Goal: Check status: Check status

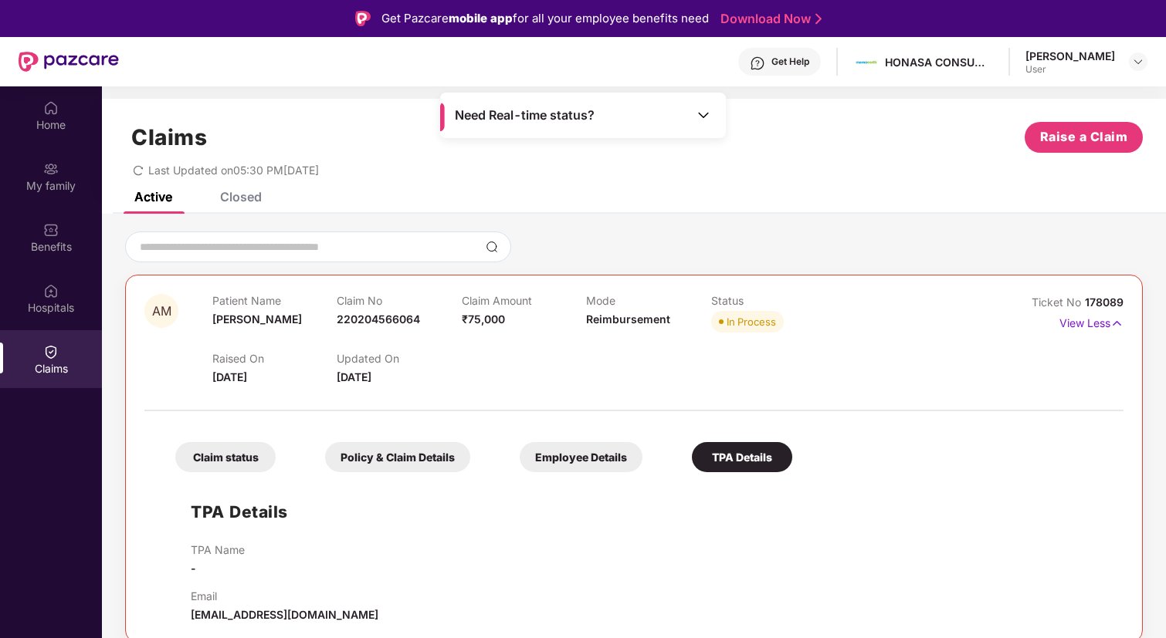
scroll to position [86, 0]
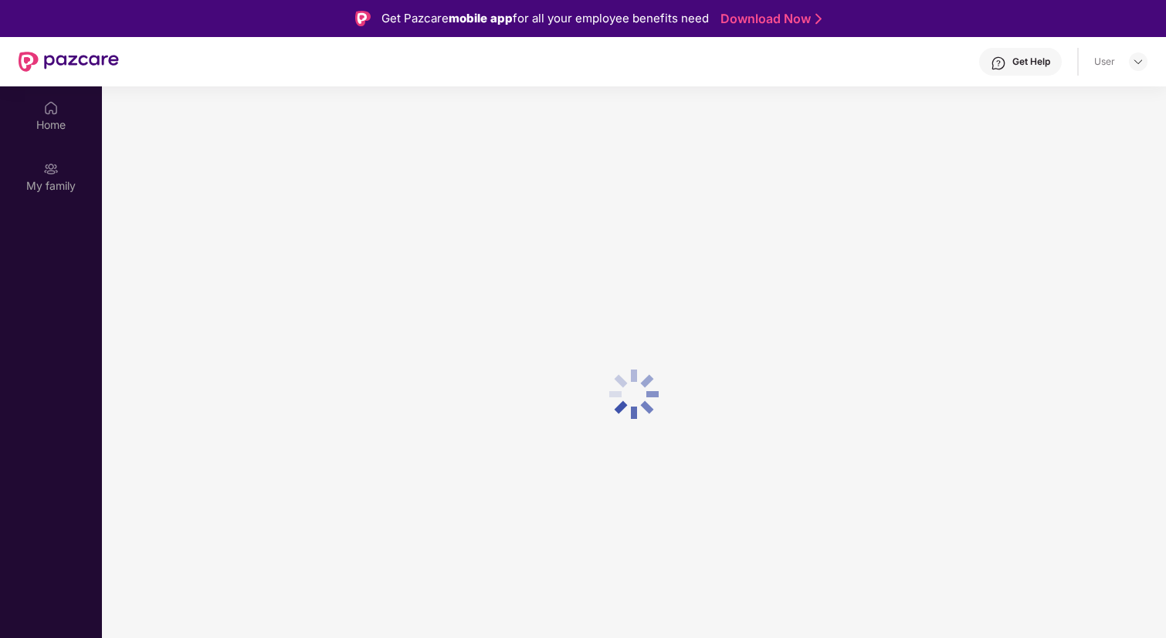
scroll to position [86, 0]
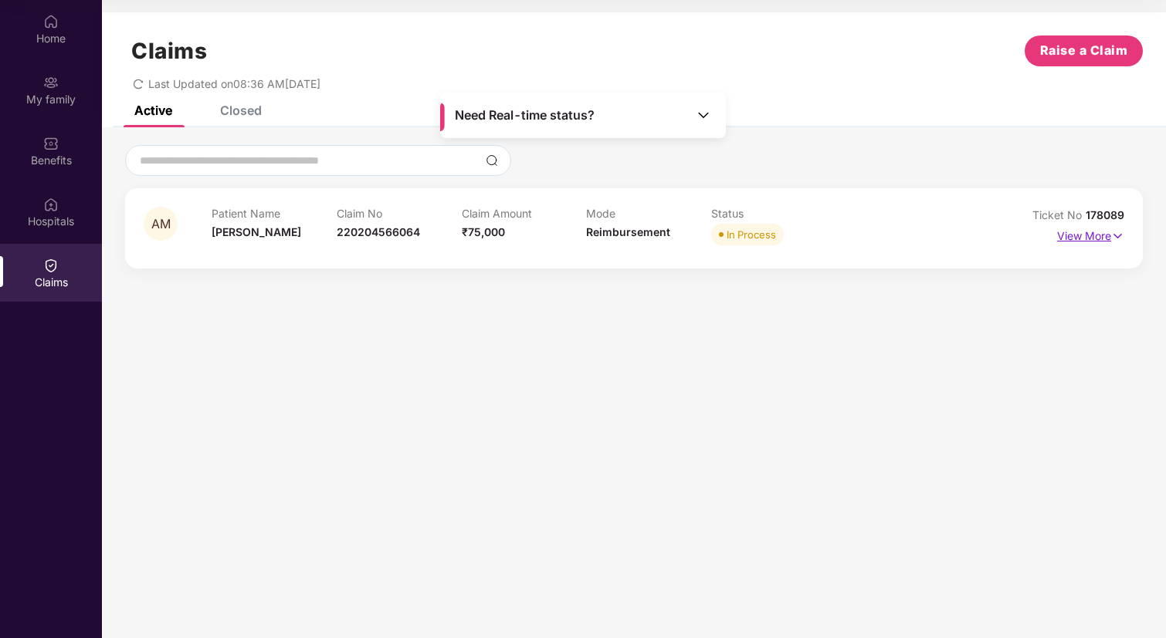
click at [1115, 239] on img at bounding box center [1117, 236] width 13 height 17
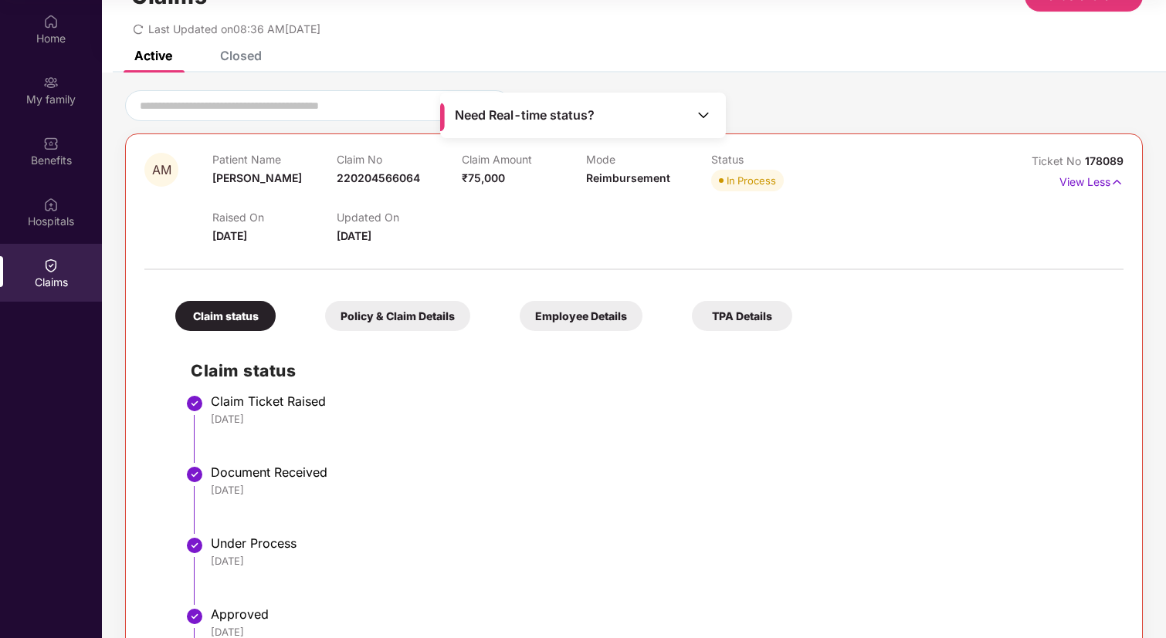
scroll to position [0, 0]
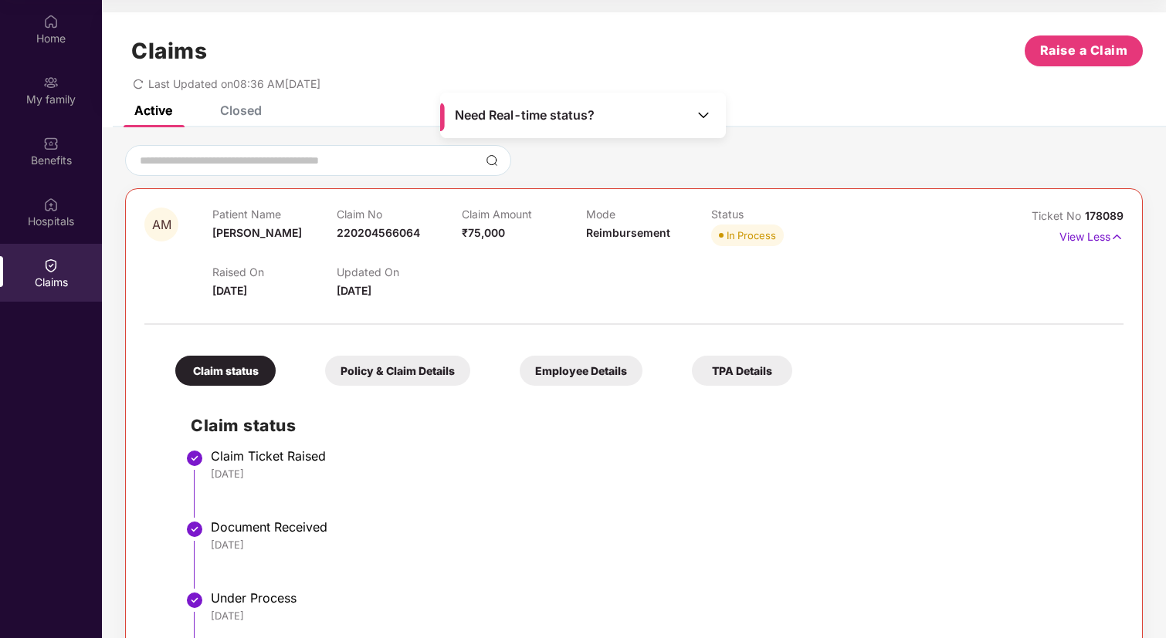
click at [565, 103] on div "Need Real-time status?" at bounding box center [583, 116] width 286 height 46
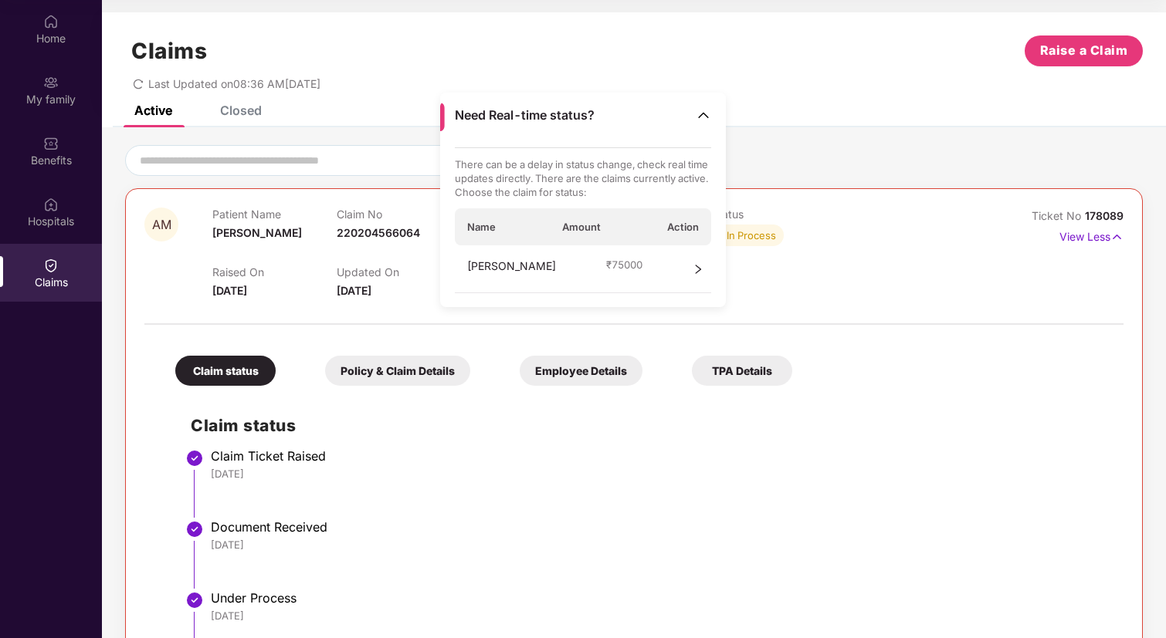
click at [619, 279] on div "[PERSON_NAME] ₹ 75000" at bounding box center [583, 269] width 257 height 48
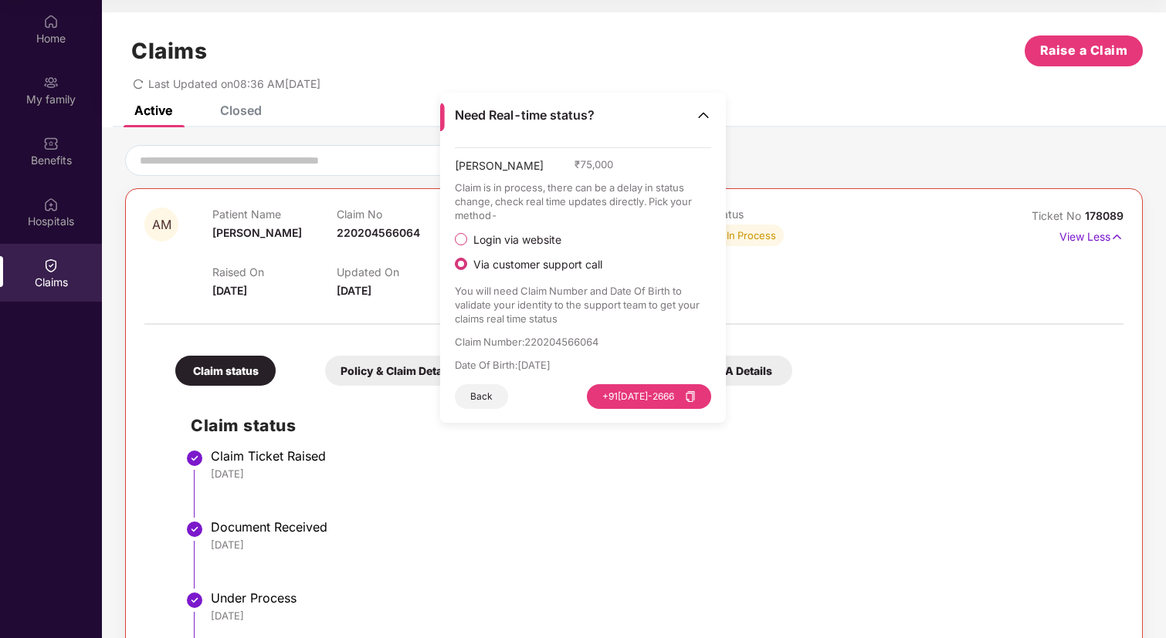
click at [317, 252] on div "Raised On [DATE] Updated On [DATE]" at bounding box center [586, 274] width 748 height 49
click at [708, 120] on img at bounding box center [702, 114] width 15 height 15
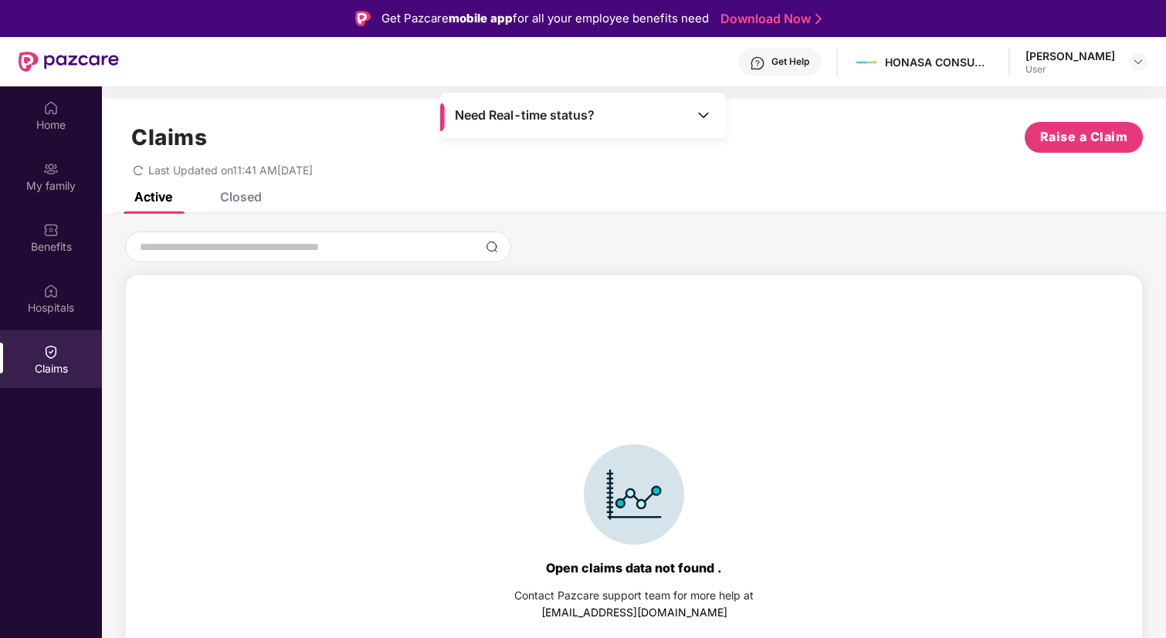
click at [231, 198] on div "Closed" at bounding box center [241, 196] width 42 height 15
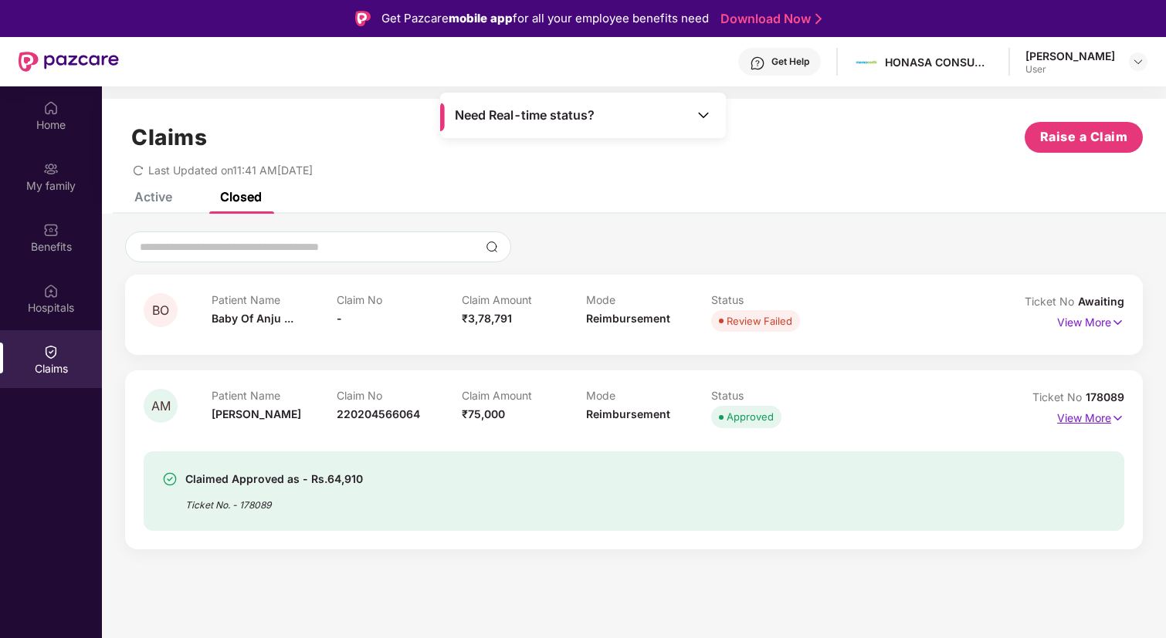
click at [1074, 418] on p "View More" at bounding box center [1090, 416] width 67 height 21
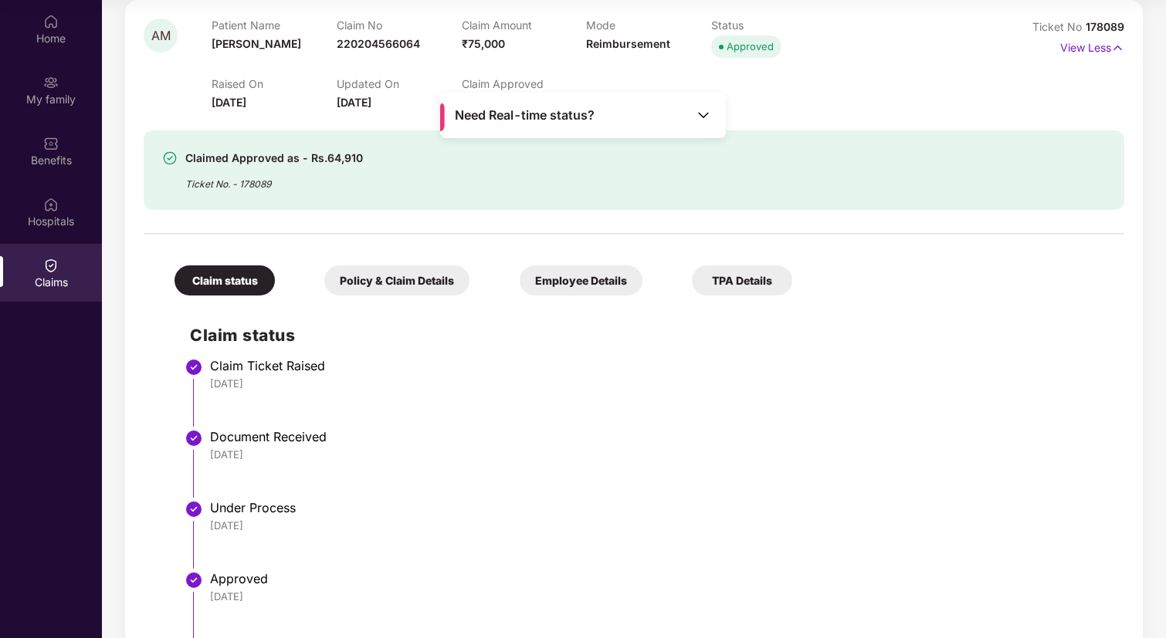
scroll to position [327, 0]
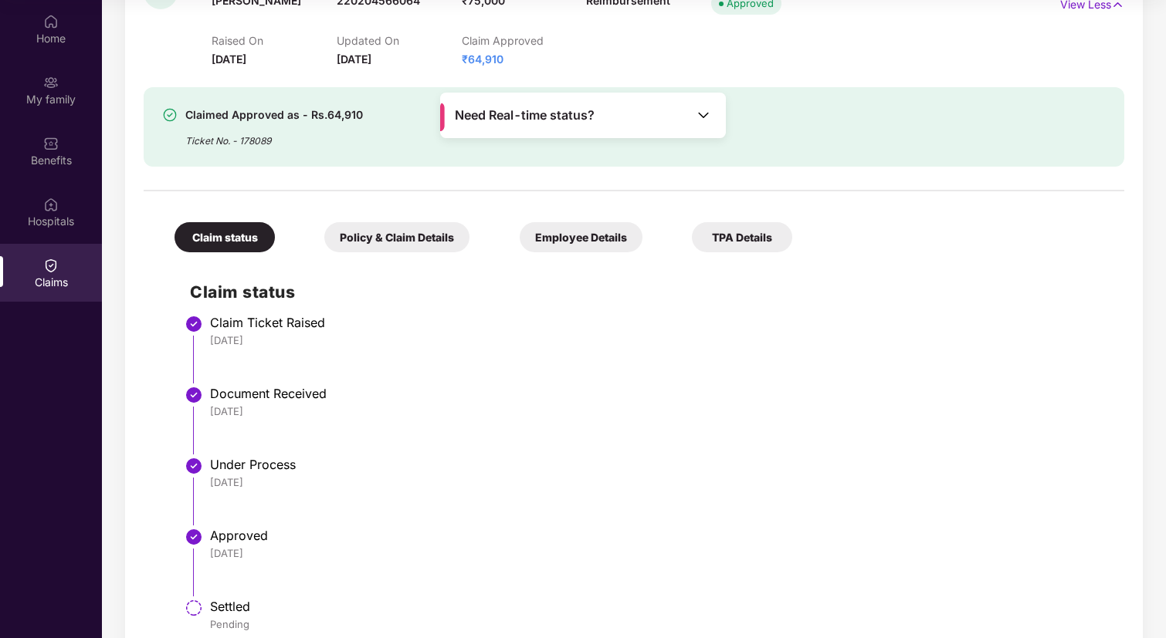
click at [378, 249] on div "Policy & Claim Details" at bounding box center [396, 237] width 145 height 30
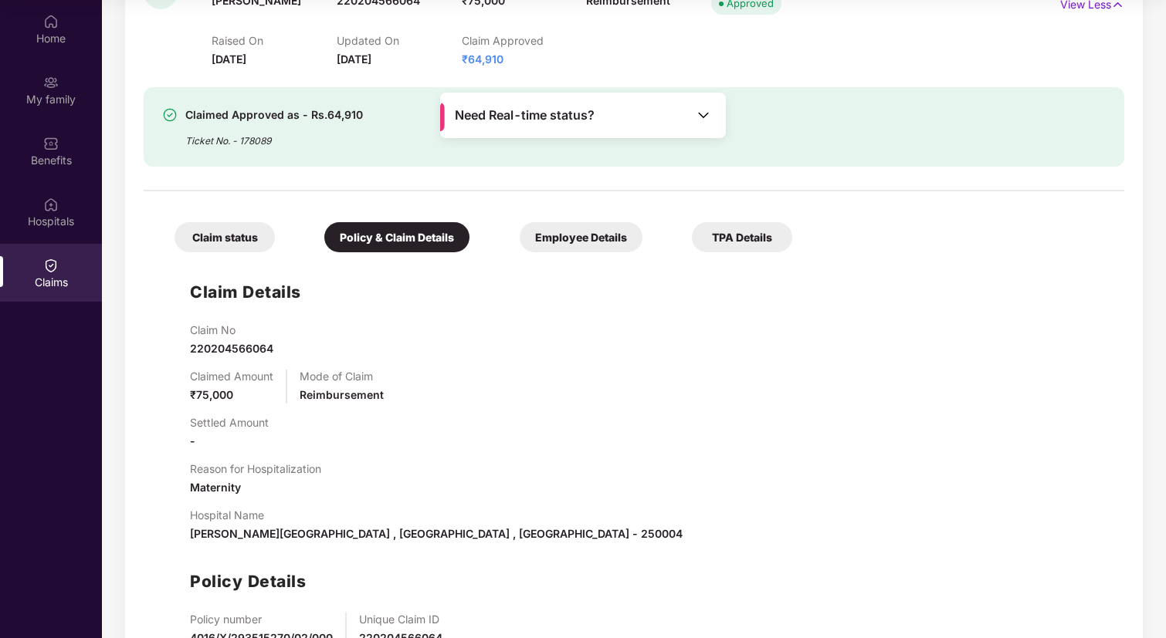
scroll to position [428, 0]
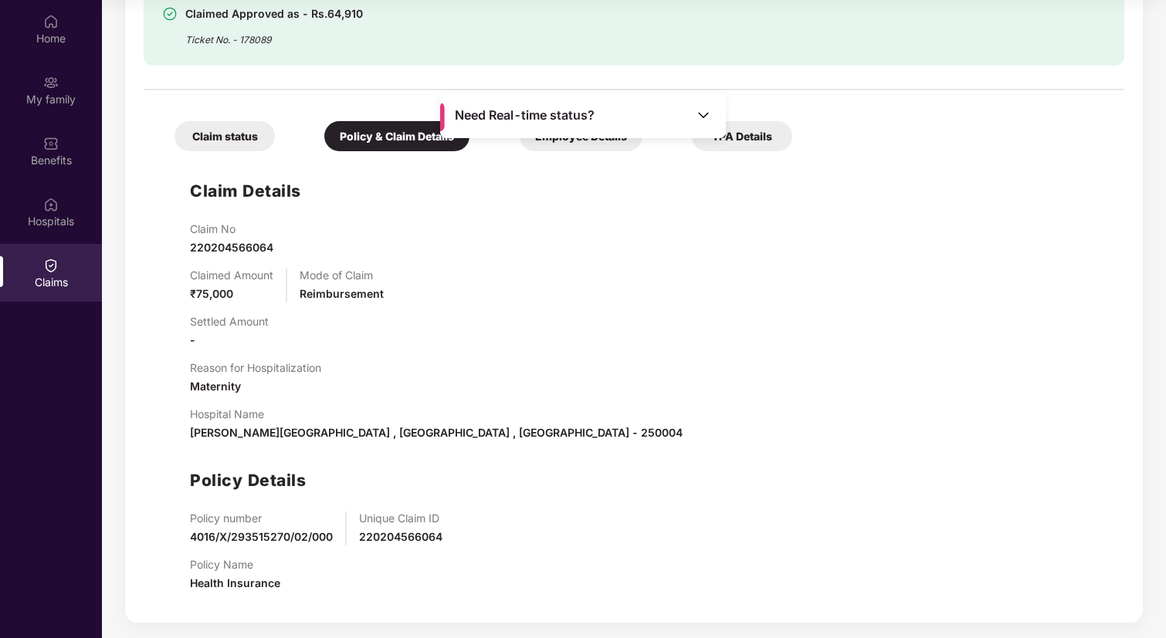
click at [571, 136] on div "Need Real-time status?" at bounding box center [583, 116] width 286 height 46
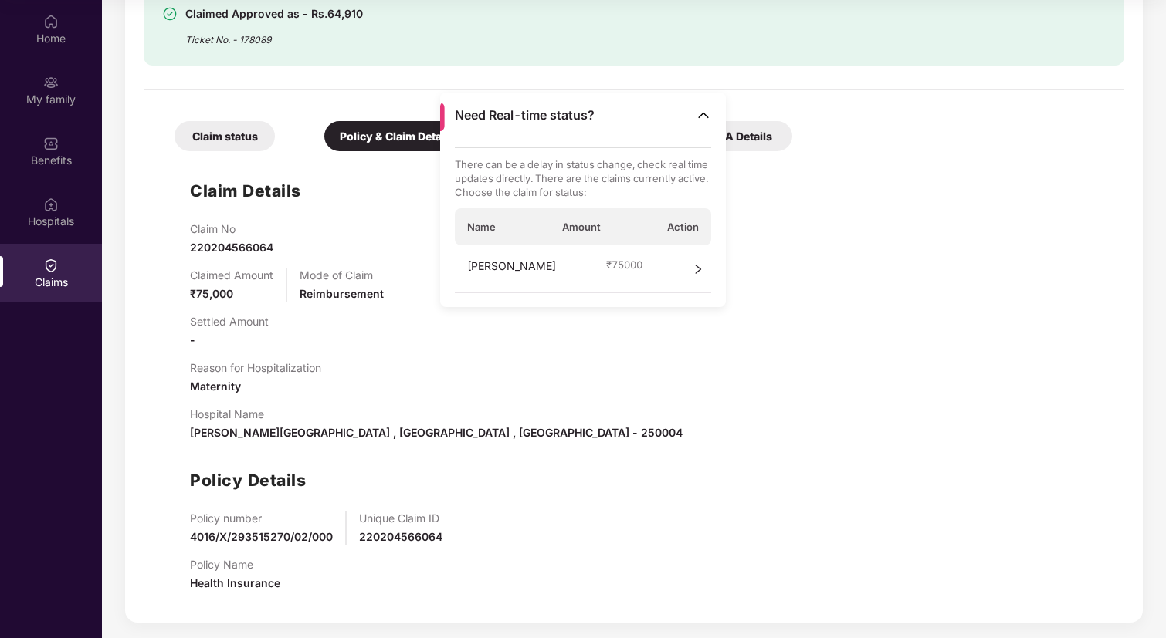
click at [702, 118] on img at bounding box center [702, 114] width 15 height 15
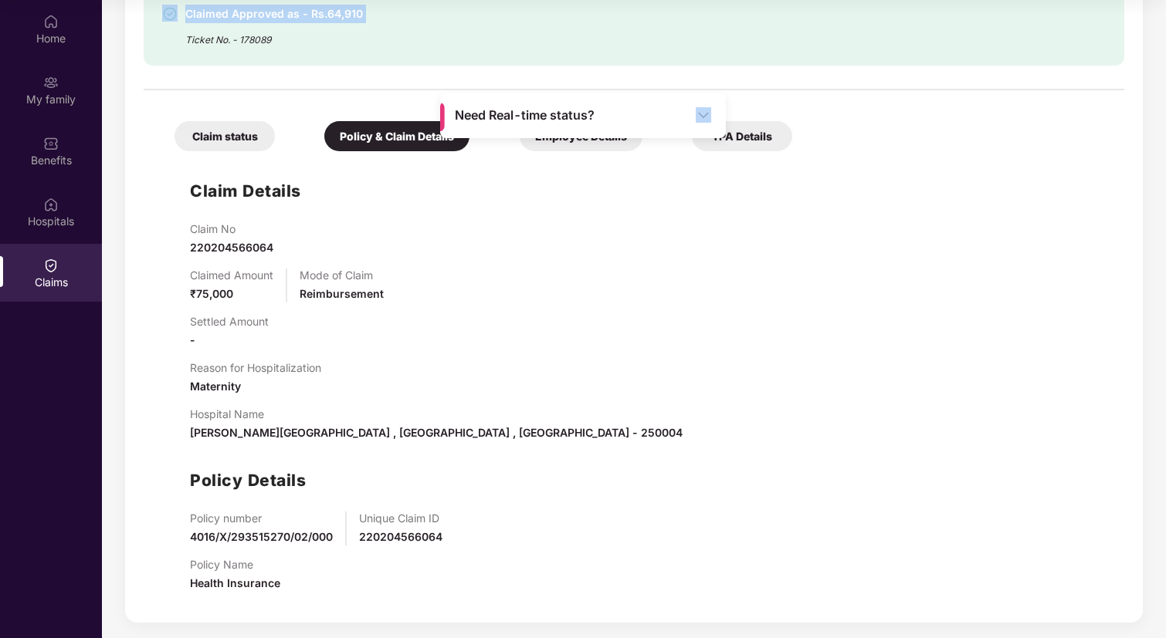
drag, startPoint x: 612, startPoint y: 108, endPoint x: 827, endPoint y: 28, distance: 229.8
click at [599, 264] on div "Claim No 220204566064 Claimed Amount ₹75,000 Mode of Claim Reimbursement Settle…" at bounding box center [649, 413] width 919 height 382
drag, startPoint x: 476, startPoint y: 114, endPoint x: 495, endPoint y: 107, distance: 20.1
click at [495, 107] on div "Need Real-time status?" at bounding box center [583, 116] width 286 height 46
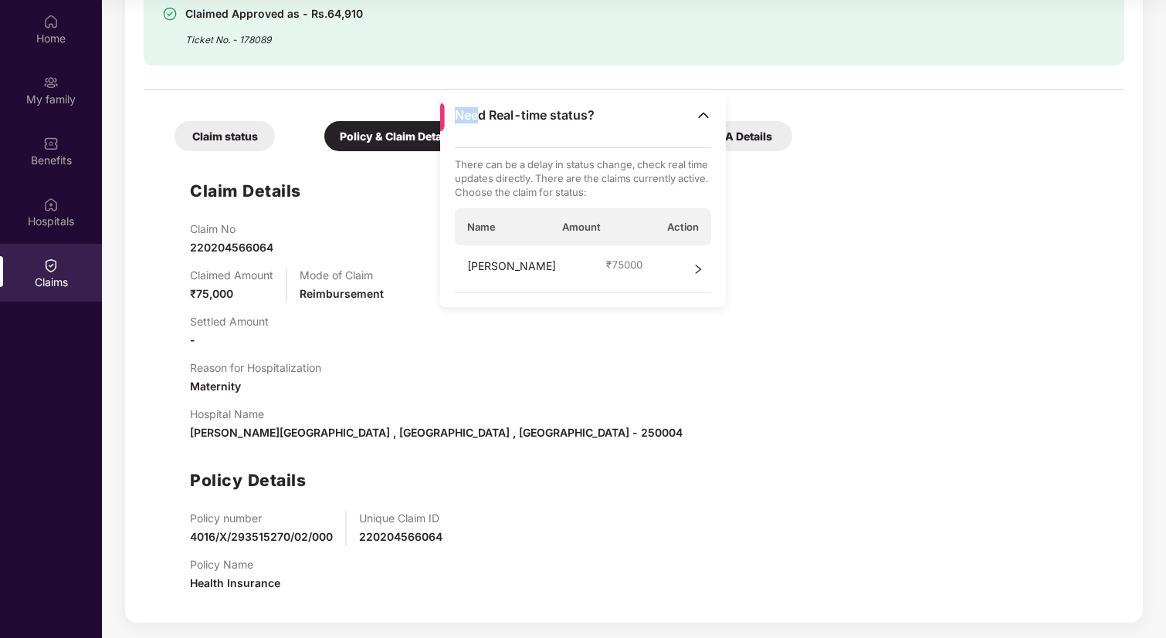
click at [445, 111] on div "Need Real-time status?" at bounding box center [583, 116] width 286 height 46
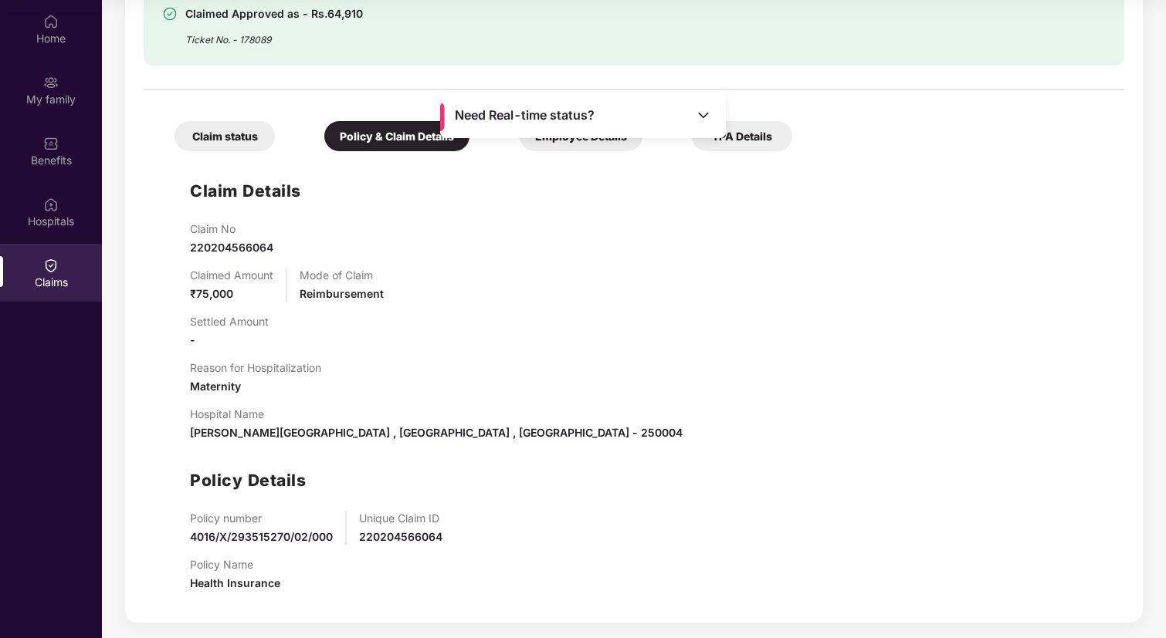
drag, startPoint x: 445, startPoint y: 111, endPoint x: 471, endPoint y: 96, distance: 29.8
click at [471, 96] on div "Need Real-time status?" at bounding box center [583, 116] width 286 height 46
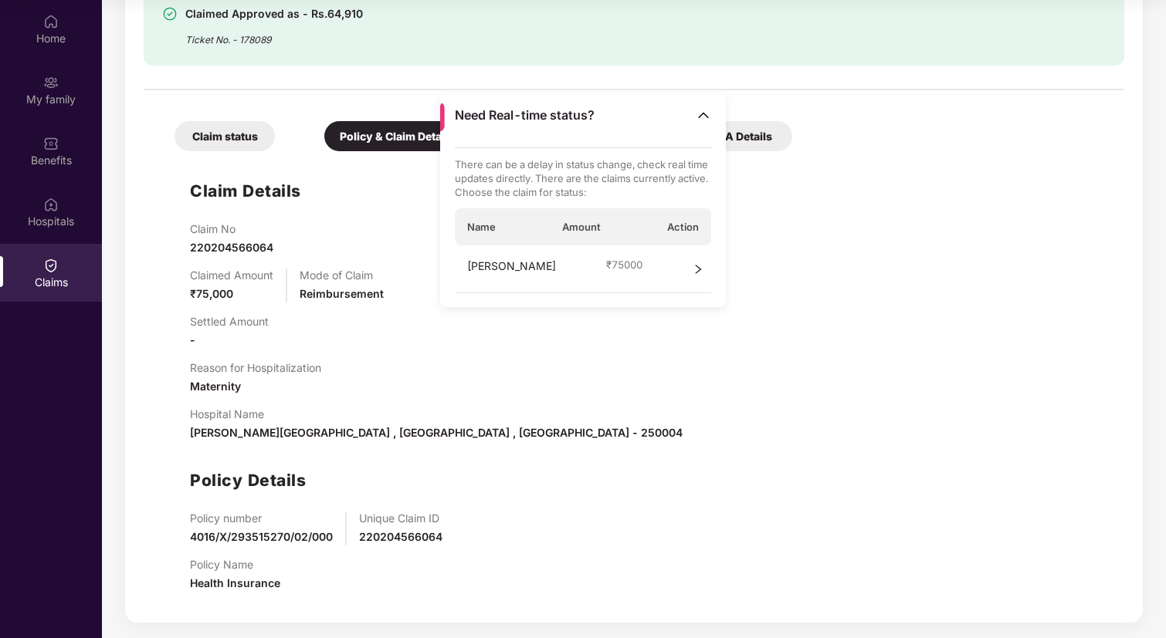
click at [575, 243] on div "Name Amount Action" at bounding box center [583, 226] width 257 height 37
click at [848, 225] on div "Claim No 220204566064" at bounding box center [649, 239] width 919 height 34
click at [850, 187] on div "Claim Details Claim No 220204566064 Claimed Amount ₹75,000 Mode of Claim Reimbu…" at bounding box center [633, 381] width 949 height 445
click at [706, 114] on img at bounding box center [702, 114] width 15 height 15
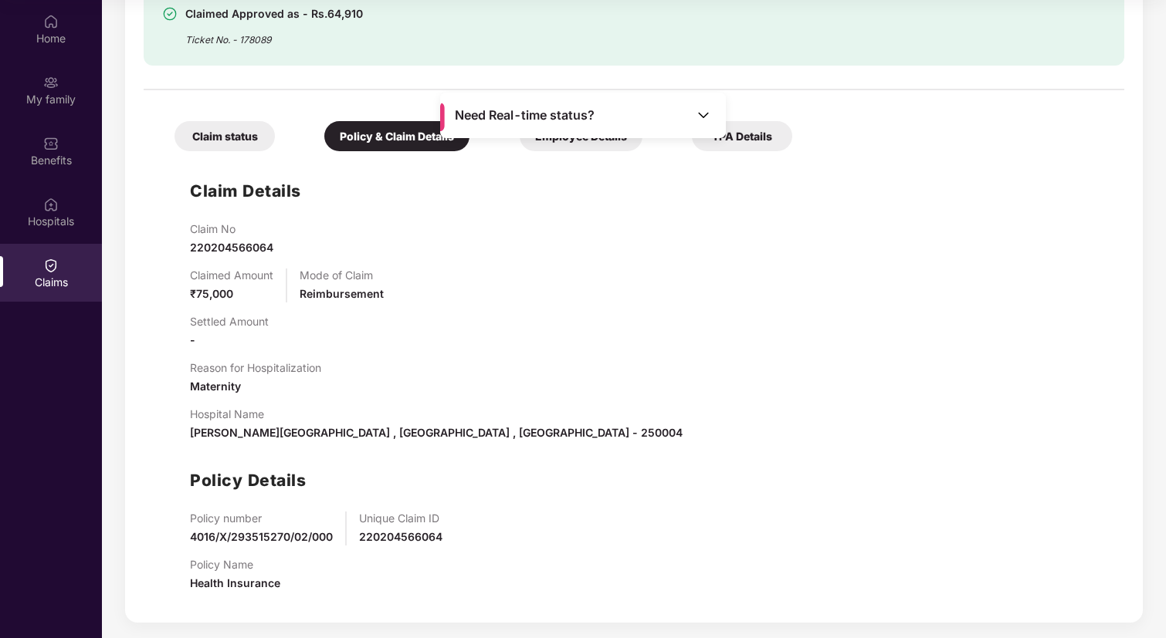
click at [766, 135] on div "TPA Details" at bounding box center [742, 136] width 100 height 30
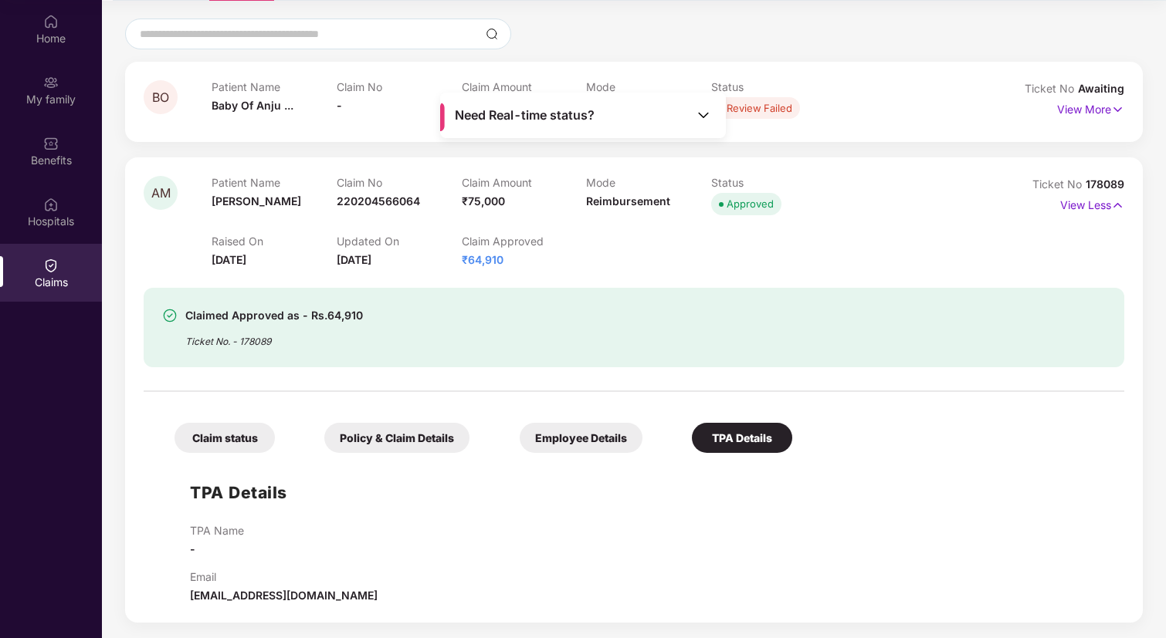
click at [562, 425] on div "Employee Details" at bounding box center [580, 438] width 123 height 30
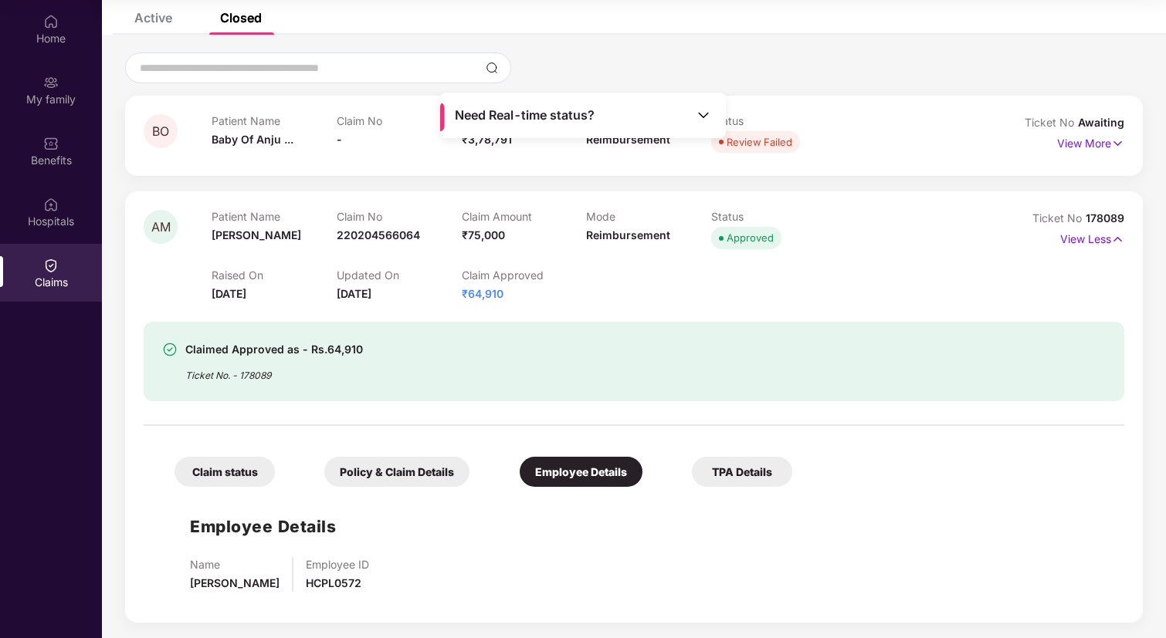
click at [717, 472] on div "TPA Details" at bounding box center [742, 472] width 100 height 30
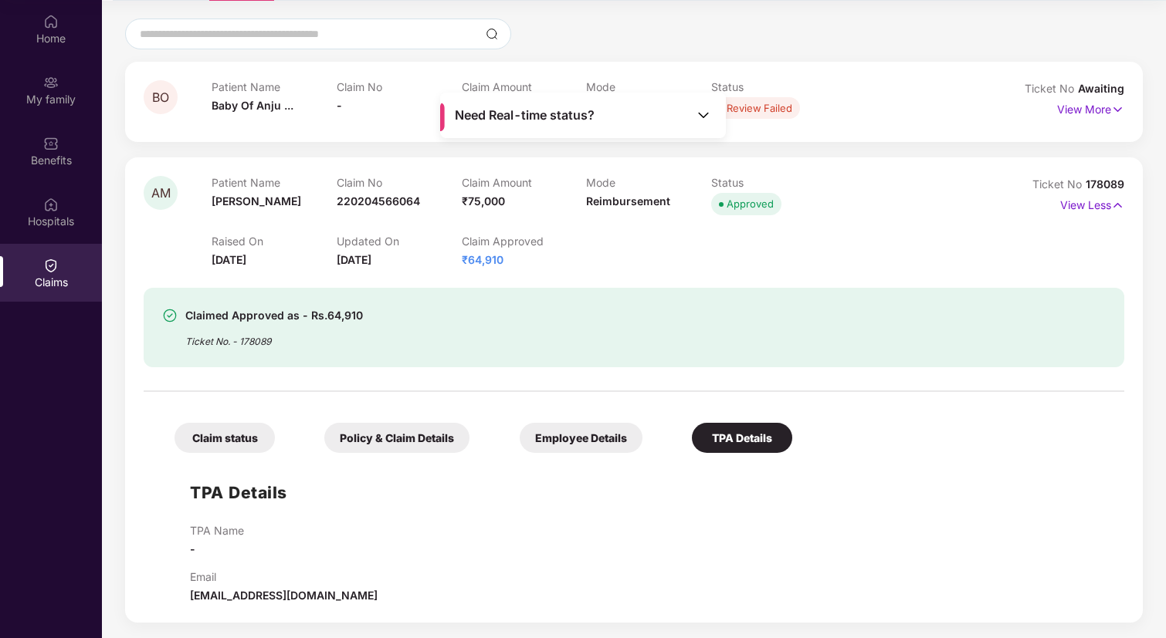
click at [398, 439] on div "Policy & Claim Details" at bounding box center [396, 438] width 145 height 30
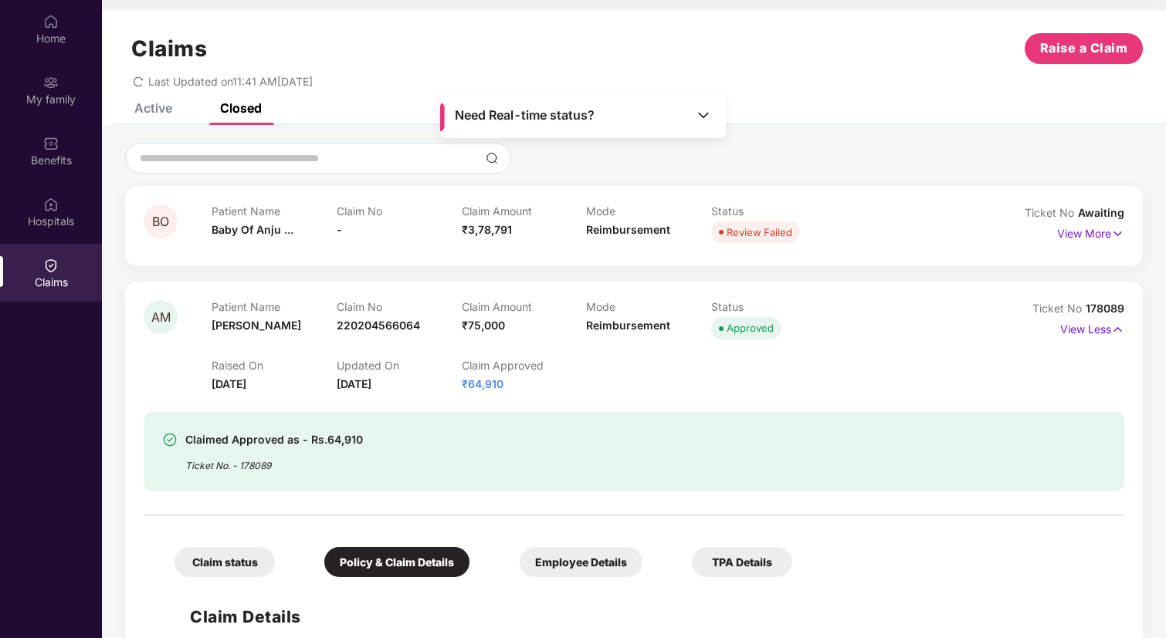
scroll to position [0, 0]
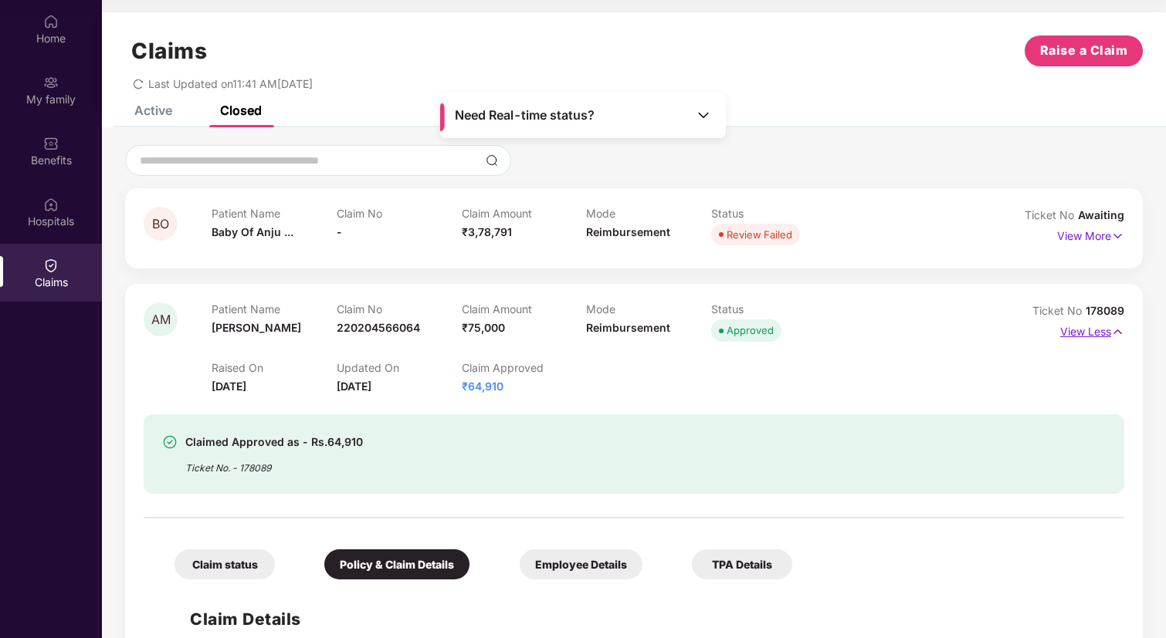
click at [1089, 329] on p "View Less" at bounding box center [1092, 330] width 64 height 21
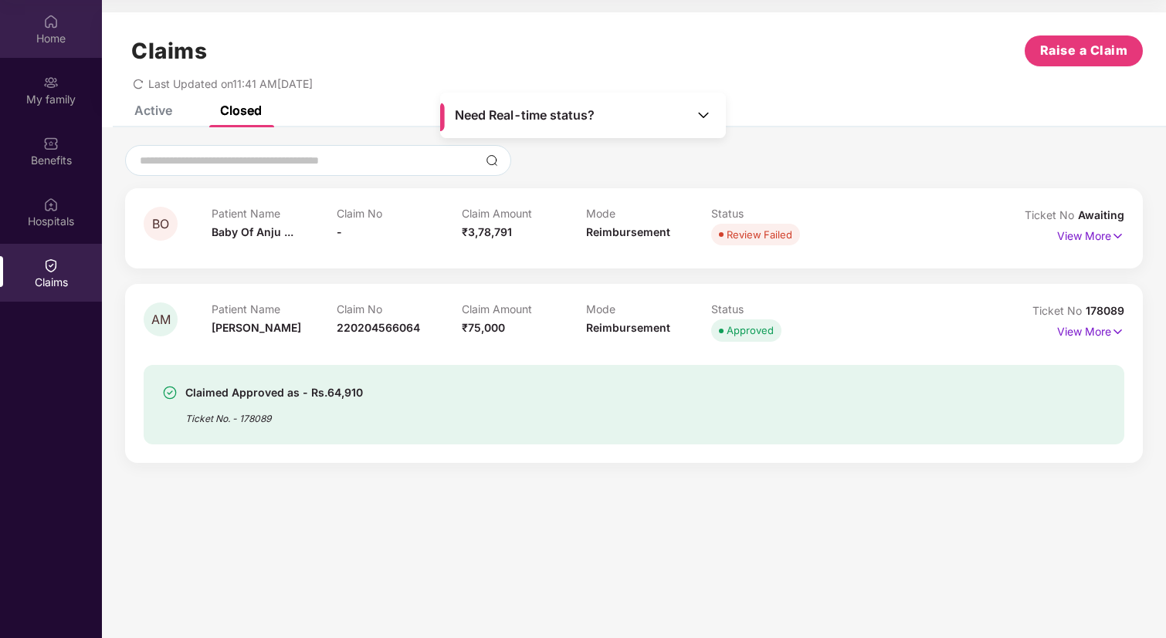
click at [64, 42] on div "Home" at bounding box center [51, 38] width 102 height 15
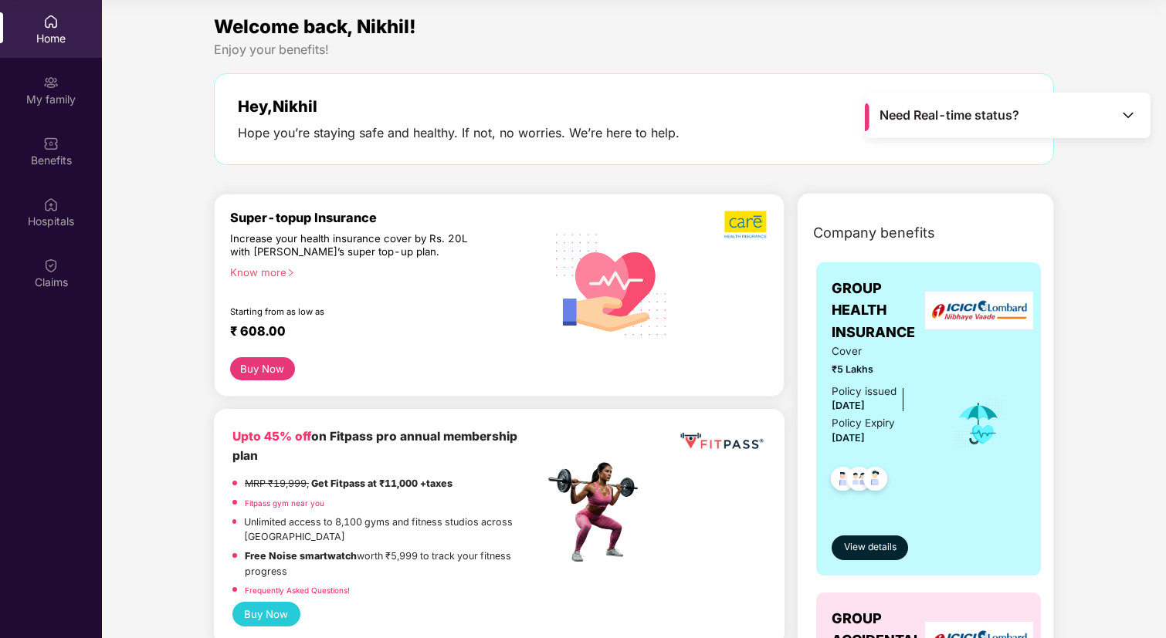
click at [895, 371] on span "₹5 Lakhs" at bounding box center [881, 369] width 101 height 15
click at [866, 553] on span "View details" at bounding box center [870, 547] width 52 height 15
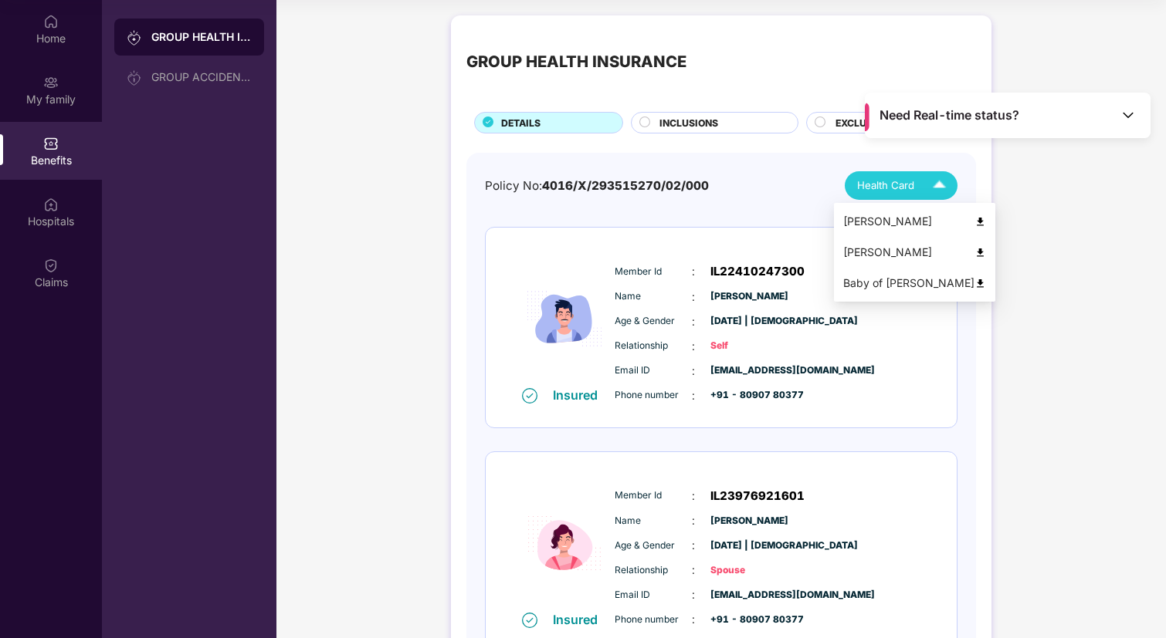
click at [936, 194] on img at bounding box center [939, 185] width 27 height 27
click at [974, 283] on img at bounding box center [980, 284] width 12 height 12
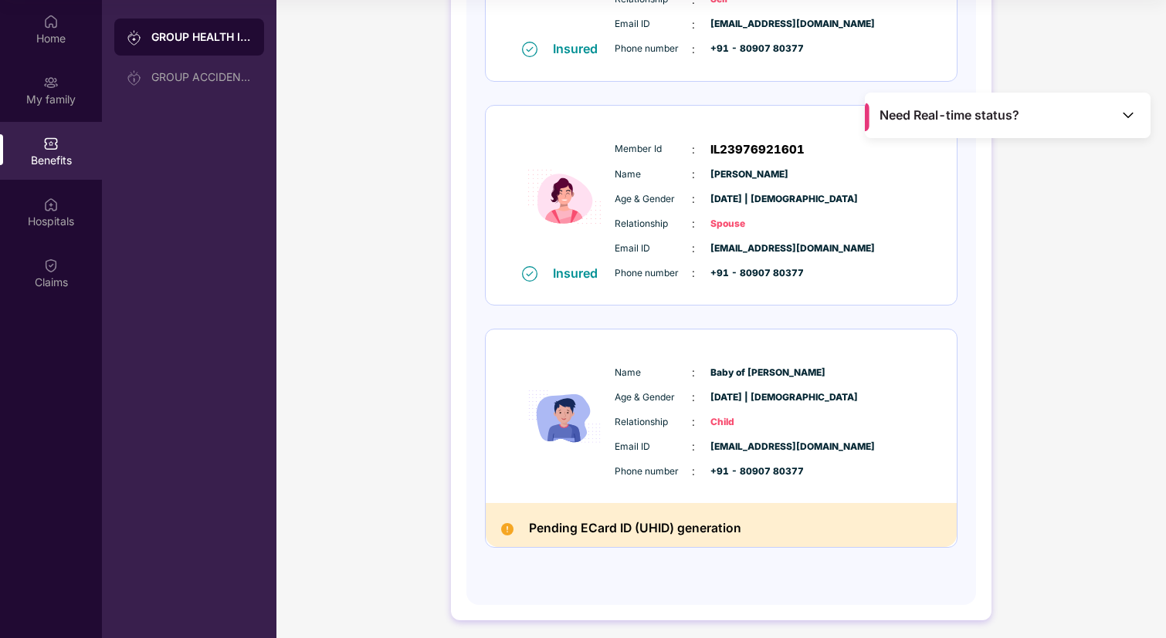
scroll to position [352, 0]
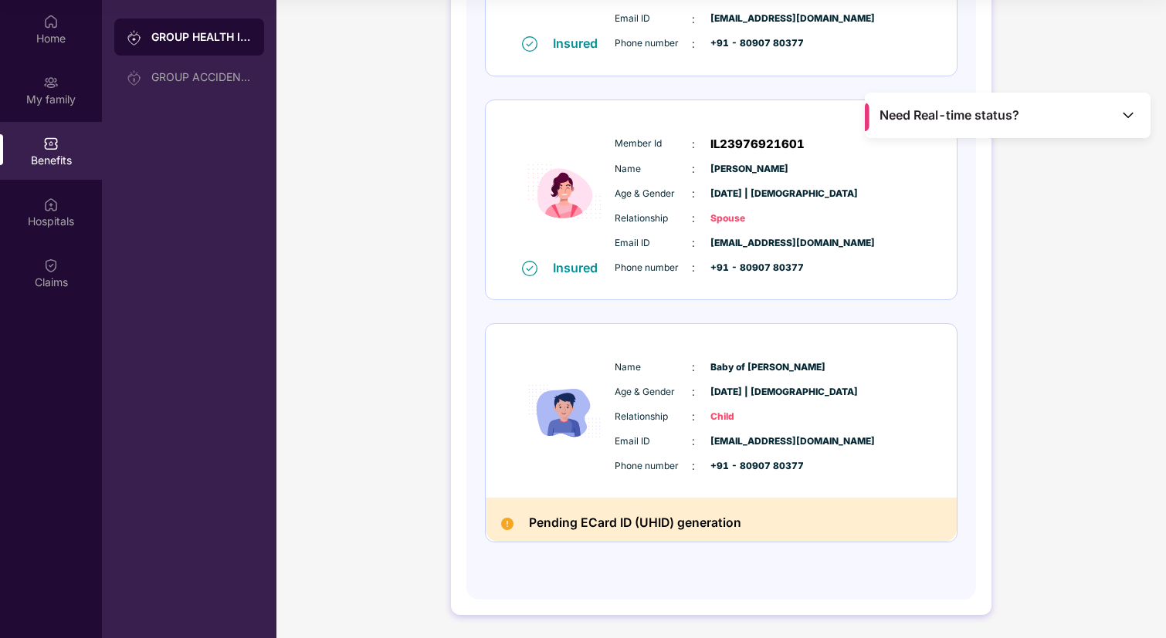
click at [738, 428] on div "Name : Baby of Anju Mishra Age & Gender : 31 July 2025 | Male Relationship : Ch…" at bounding box center [768, 416] width 314 height 131
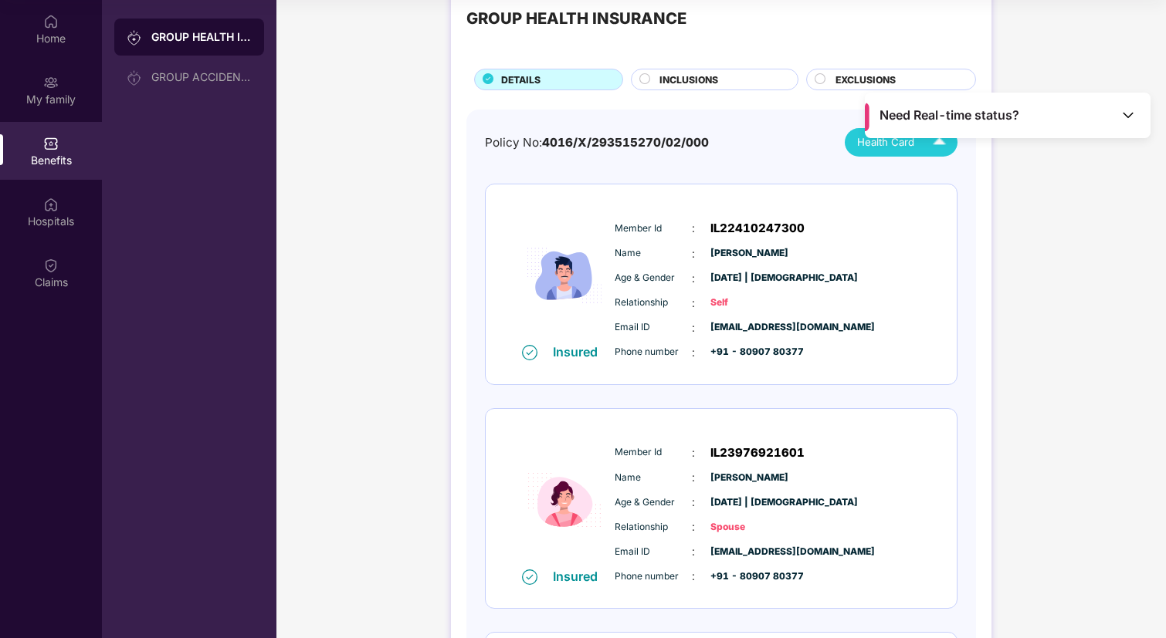
scroll to position [0, 0]
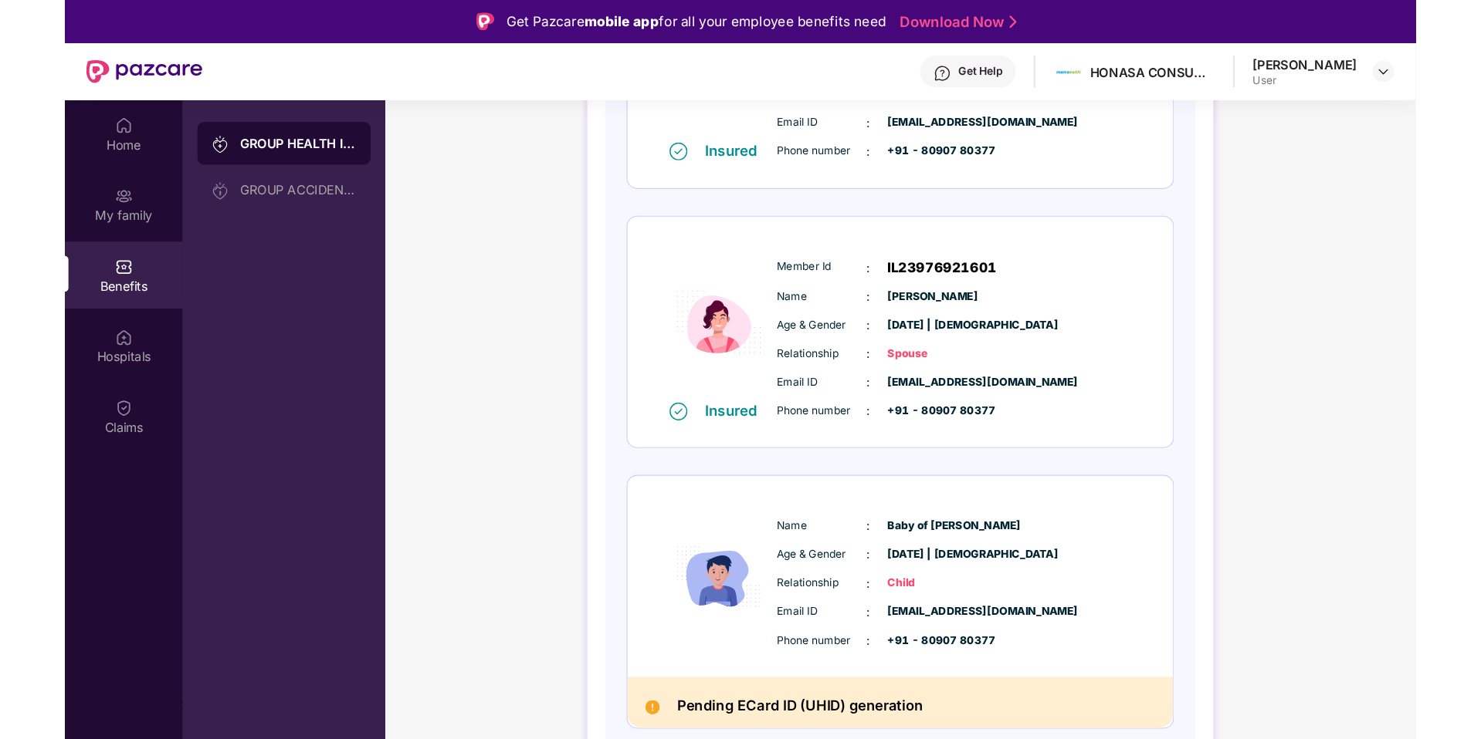
scroll to position [86, 0]
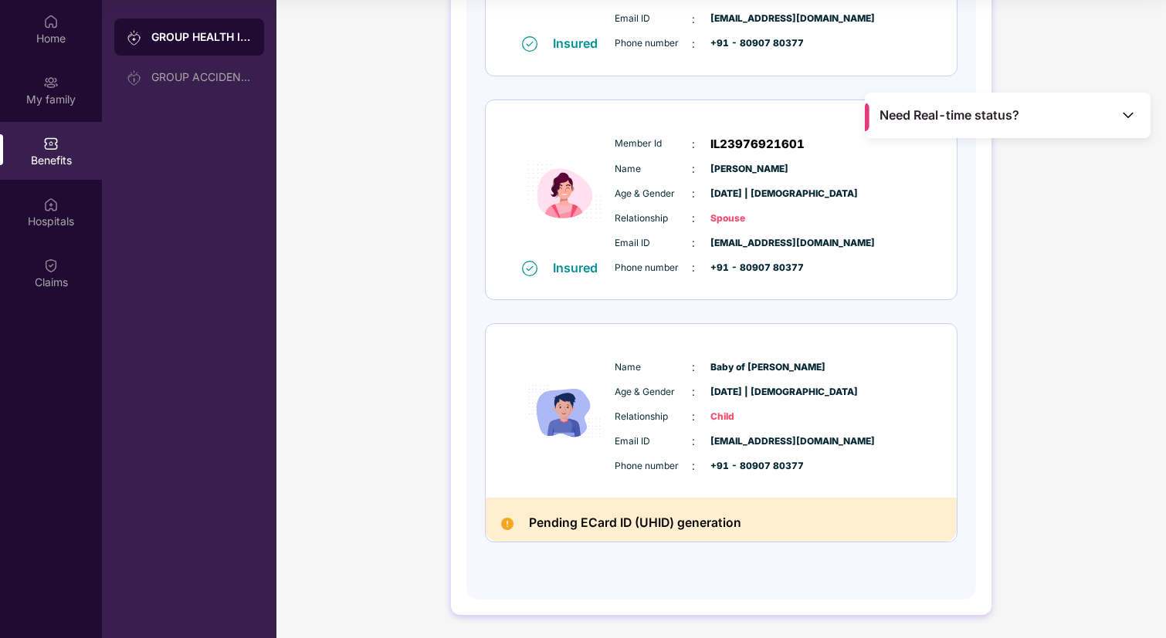
click at [835, 178] on div "Member Id : IL23976921601 Name : Anju Mishra Age & Gender : 01 Sept 1998 | Fema…" at bounding box center [768, 205] width 314 height 157
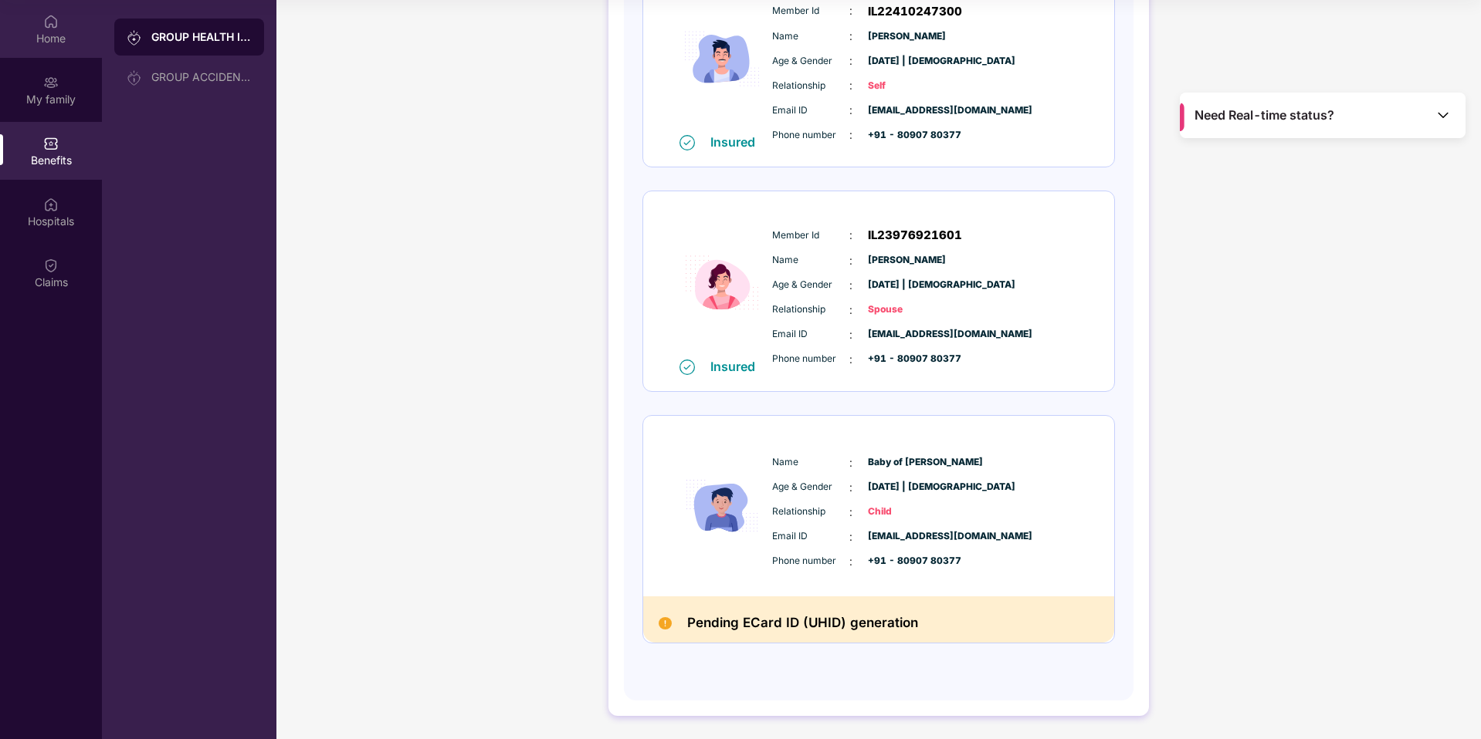
scroll to position [263, 0]
